Goal: Navigation & Orientation: Find specific page/section

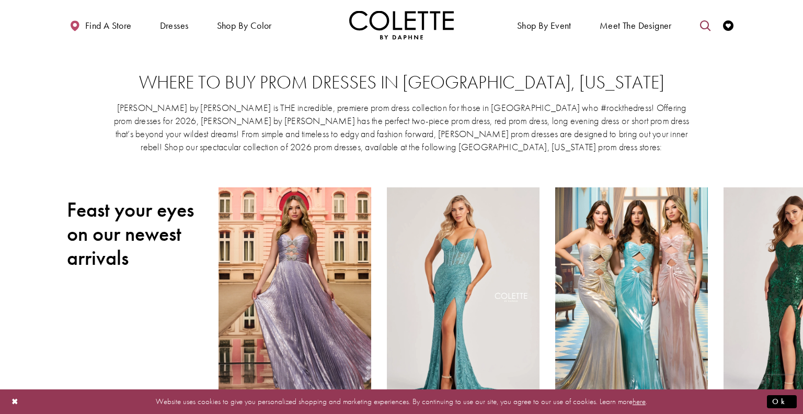
click at [704, 20] on icon "Toggle search" at bounding box center [705, 25] width 10 height 10
click at [645, 28] on input "Search" at bounding box center [652, 26] width 126 height 16
type input "*****"
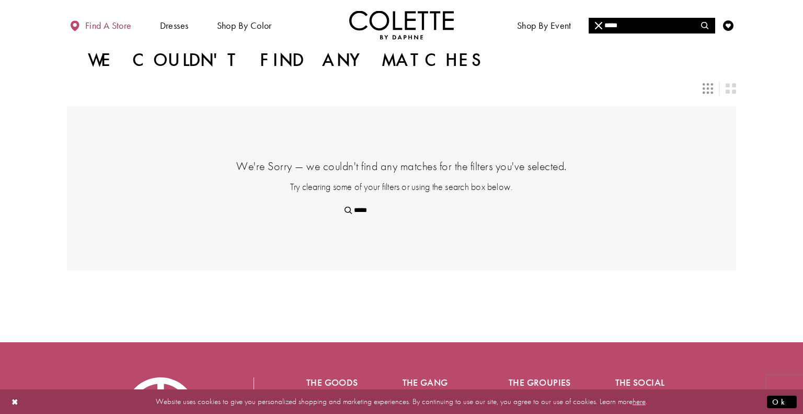
click at [105, 26] on span "Find a store" at bounding box center [108, 25] width 47 height 10
